Goal: Check status: Check status

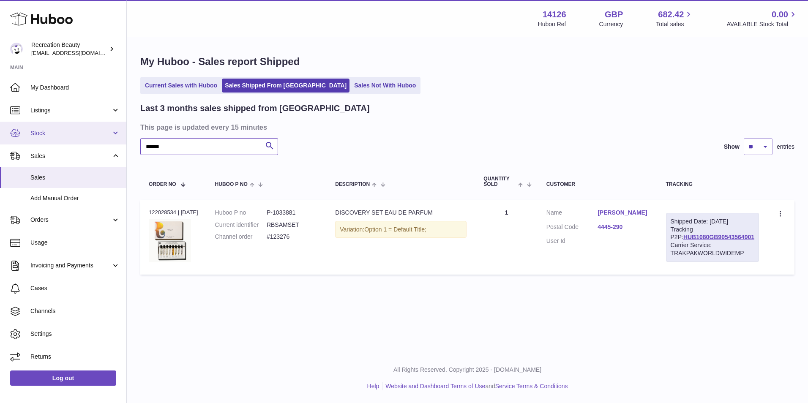
drag, startPoint x: 0, startPoint y: 0, endPoint x: 60, endPoint y: 133, distance: 146.2
click at [60, 133] on div "Huboo Recreation Beauty customercare@recreationbeauty.com Main My Dashboard Lis…" at bounding box center [404, 201] width 808 height 403
paste input "text"
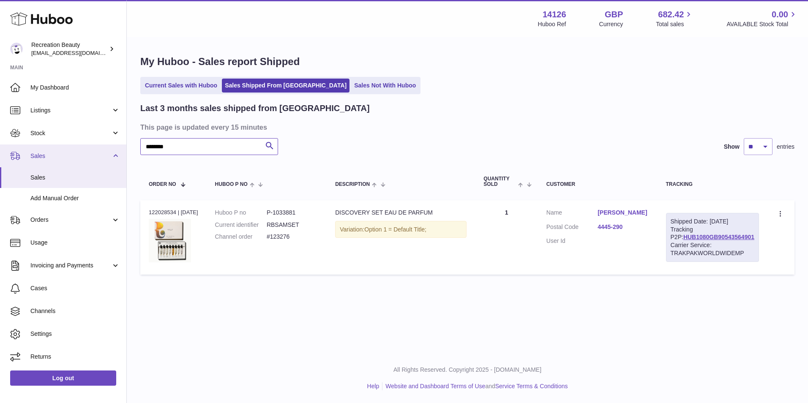
type input "********"
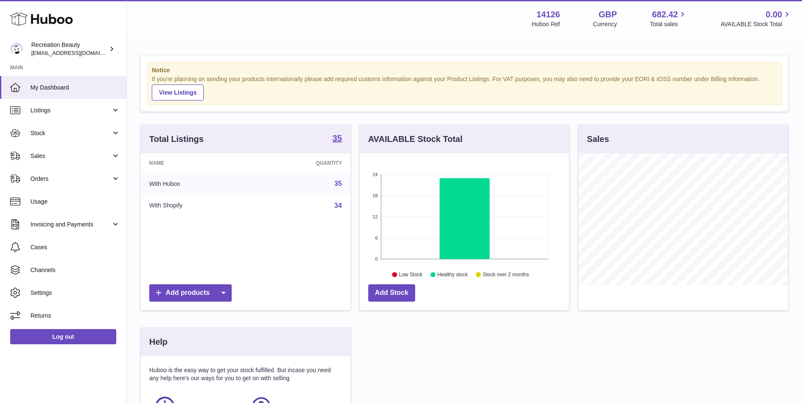
scroll to position [132, 209]
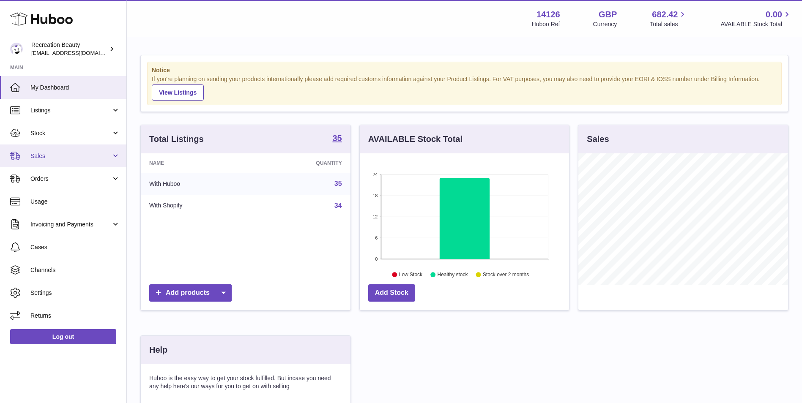
click at [63, 159] on span "Sales" at bounding box center [70, 156] width 81 height 8
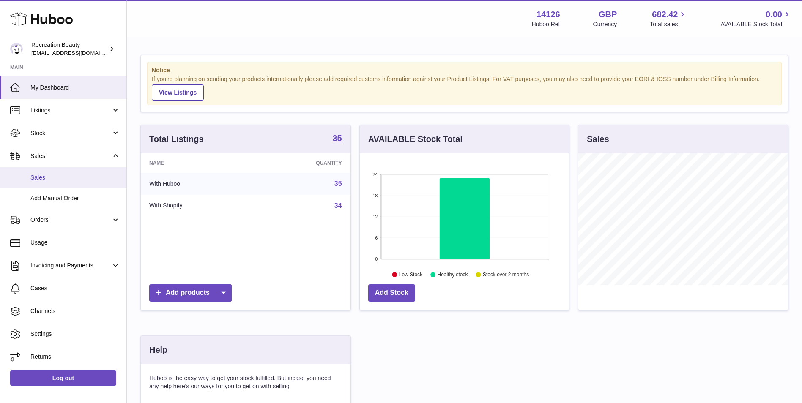
click at [53, 177] on span "Sales" at bounding box center [75, 178] width 90 height 8
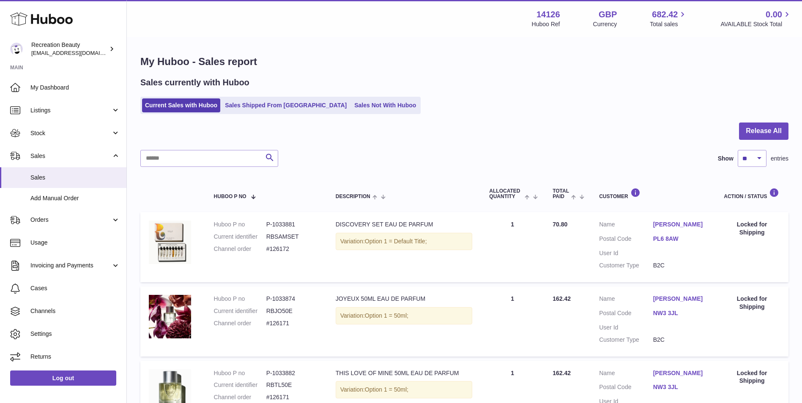
click at [263, 107] on link "Sales Shipped From [GEOGRAPHIC_DATA]" at bounding box center [286, 105] width 128 height 14
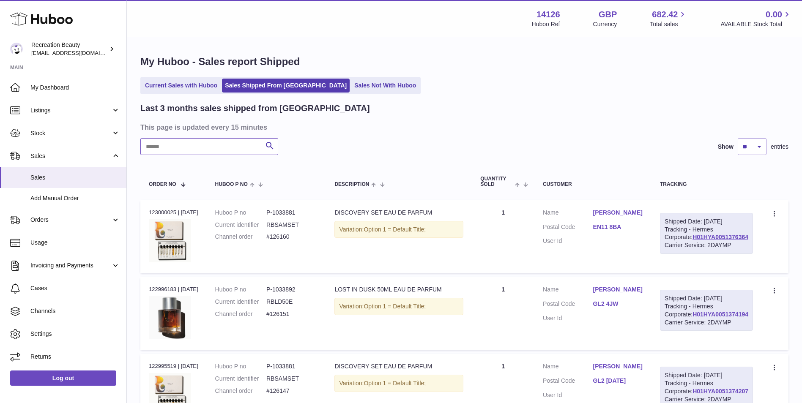
click at [230, 151] on input "text" at bounding box center [209, 146] width 138 height 17
paste input "******"
type input "******"
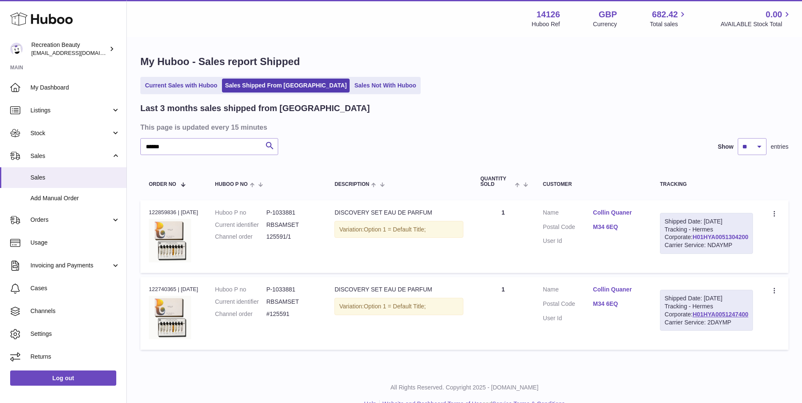
click at [704, 241] on link "H01HYA0051304200" at bounding box center [720, 237] width 56 height 7
click at [60, 132] on span "Stock" at bounding box center [70, 133] width 81 height 8
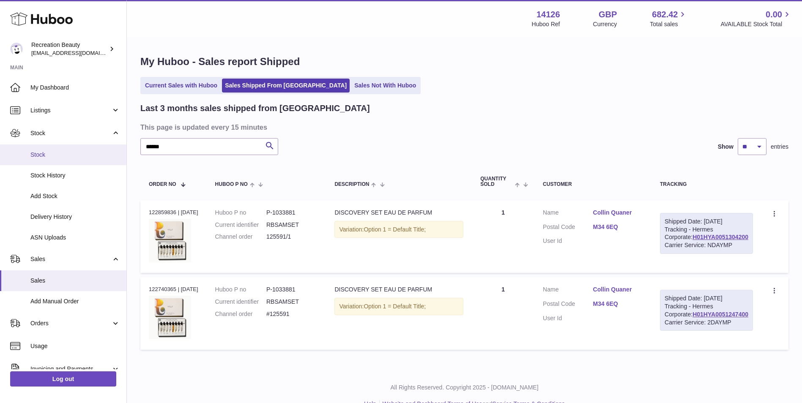
click at [58, 154] on span "Stock" at bounding box center [75, 155] width 90 height 8
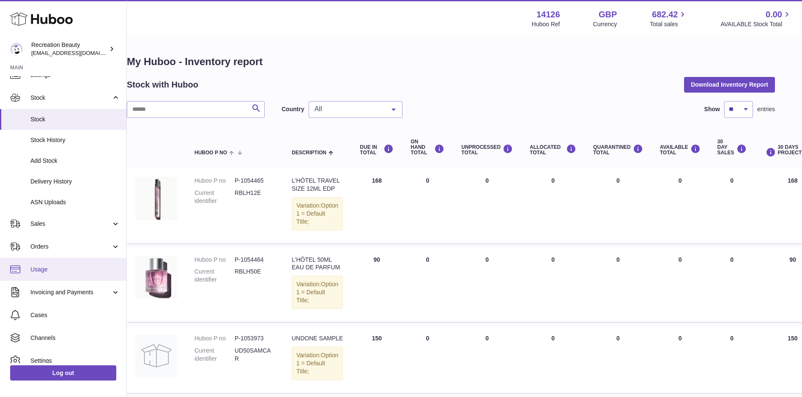
scroll to position [61, 0]
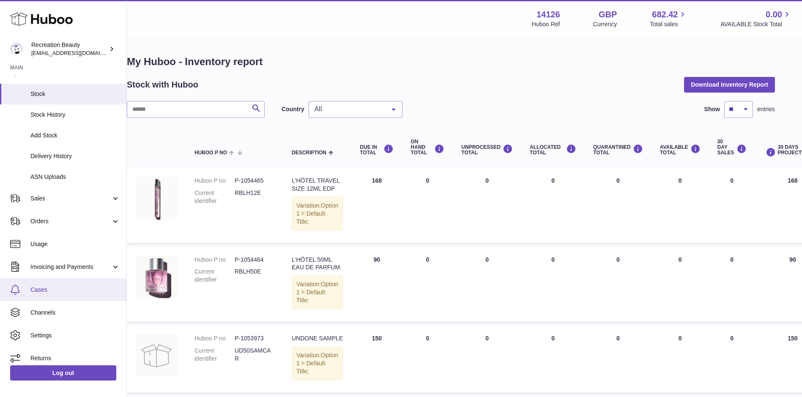
click at [66, 294] on link "Cases" at bounding box center [63, 289] width 126 height 23
click at [70, 190] on link "Sales" at bounding box center [63, 198] width 126 height 23
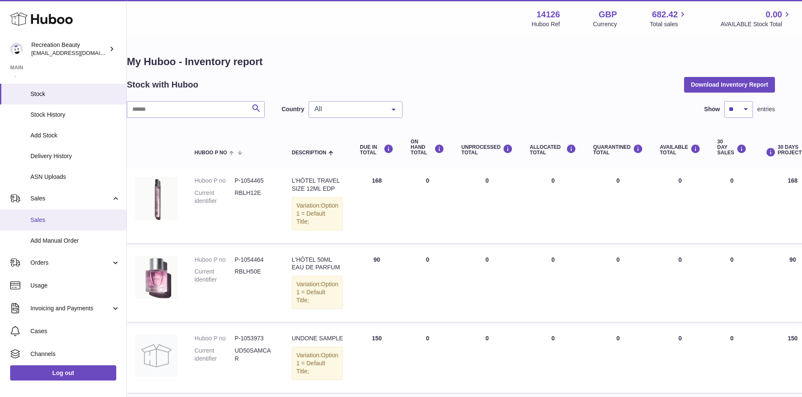
click at [59, 226] on link "Sales" at bounding box center [63, 220] width 126 height 21
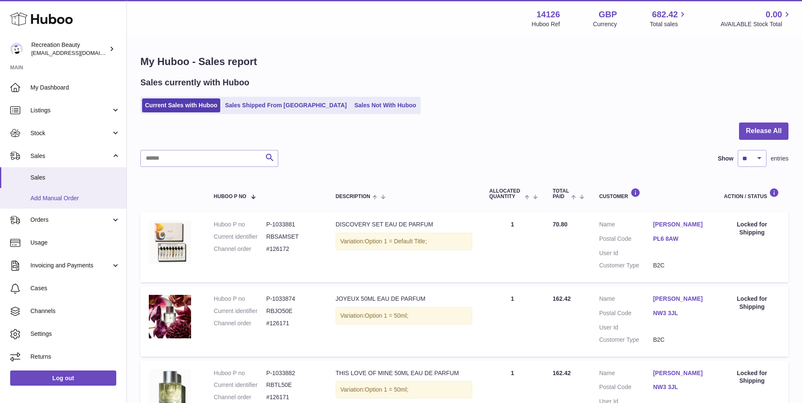
click at [76, 192] on link "Add Manual Order" at bounding box center [63, 198] width 126 height 21
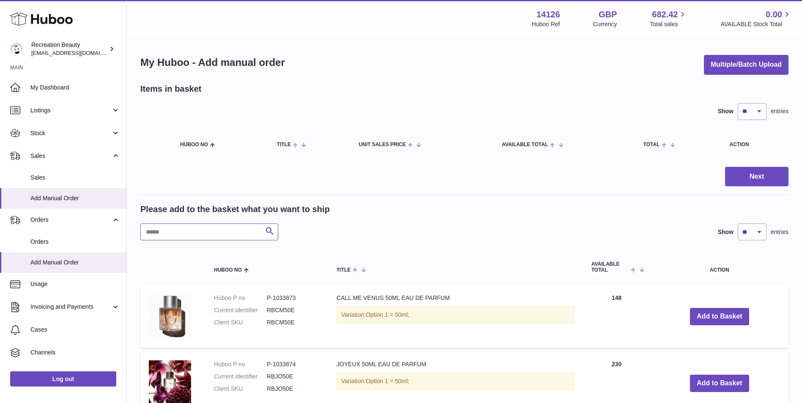
click at [164, 227] on input "text" at bounding box center [209, 232] width 138 height 17
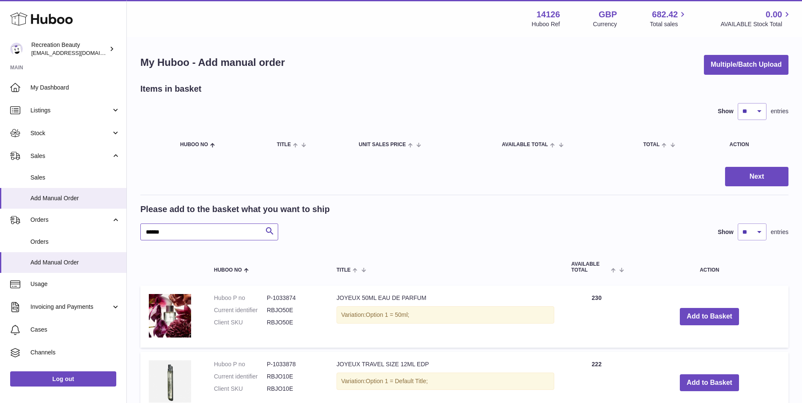
type input "******"
